Goal: Go to known website: Access a specific website the user already knows

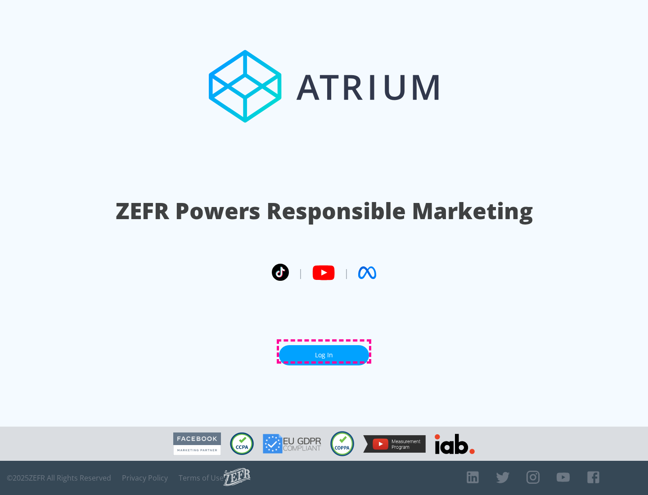
click at [324, 351] on link "Log In" at bounding box center [324, 355] width 90 height 20
